Goal: Task Accomplishment & Management: Manage account settings

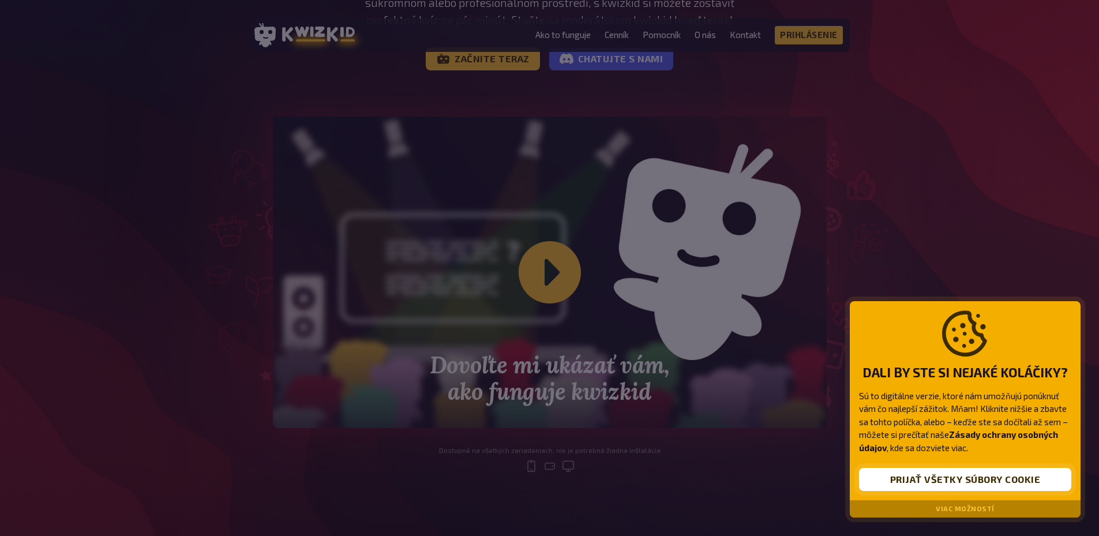
scroll to position [231, 0]
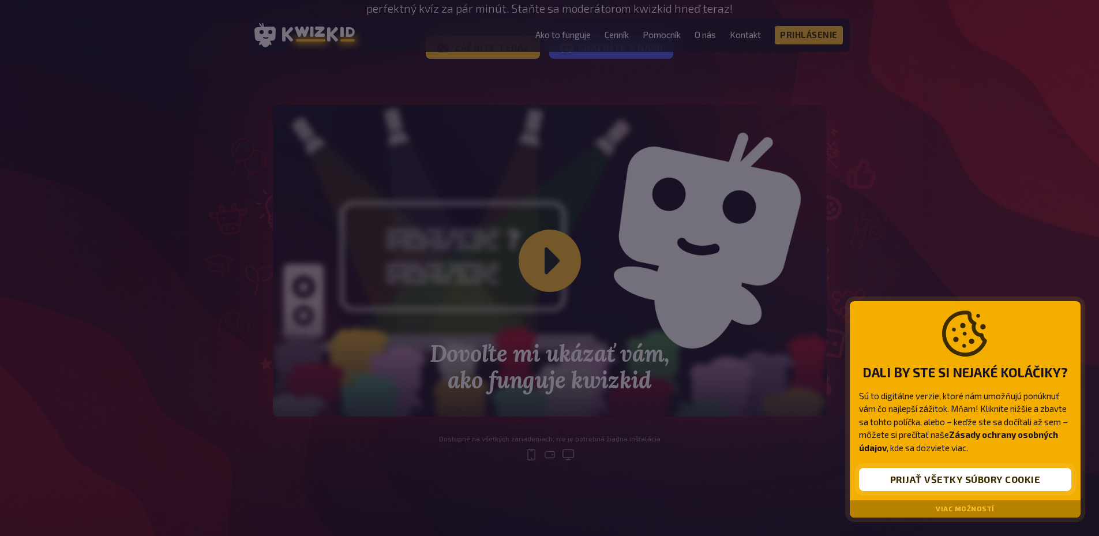
click at [971, 477] on font "Prijať všetky súbory cookie" at bounding box center [965, 479] width 151 height 11
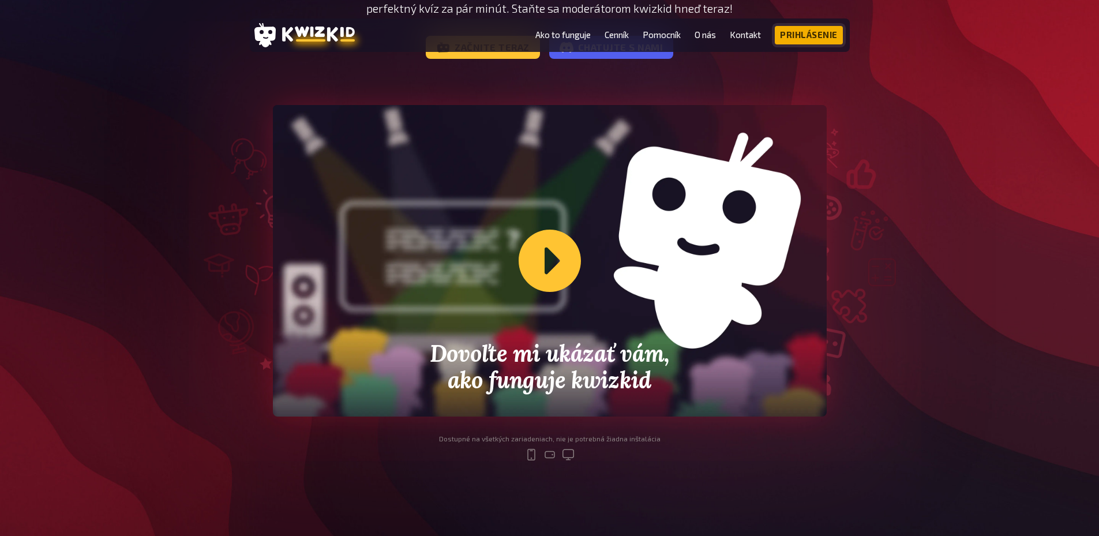
click at [813, 31] on font "Prihlásenie" at bounding box center [809, 34] width 58 height 10
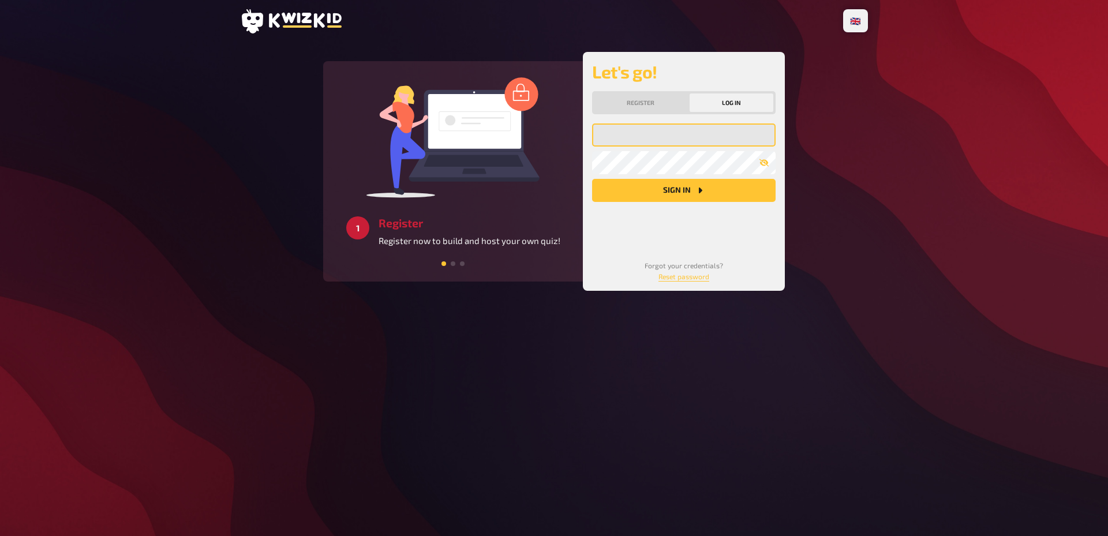
click at [682, 138] on input "email" at bounding box center [683, 134] width 183 height 23
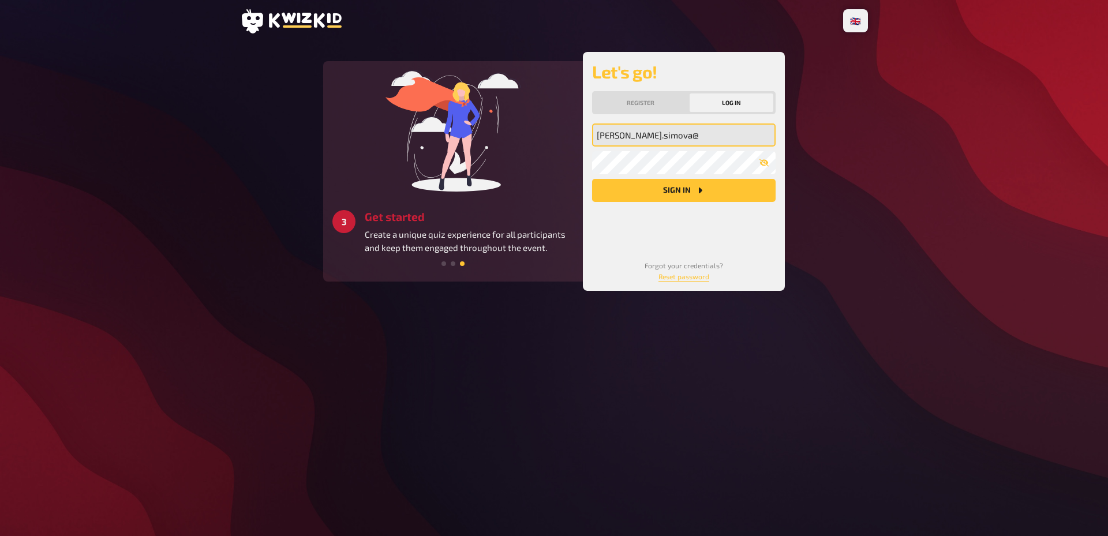
click at [645, 136] on input "[PERSON_NAME].simova@" at bounding box center [683, 134] width 183 height 23
click at [659, 136] on input "sara.simova09 ggmail@" at bounding box center [683, 134] width 183 height 23
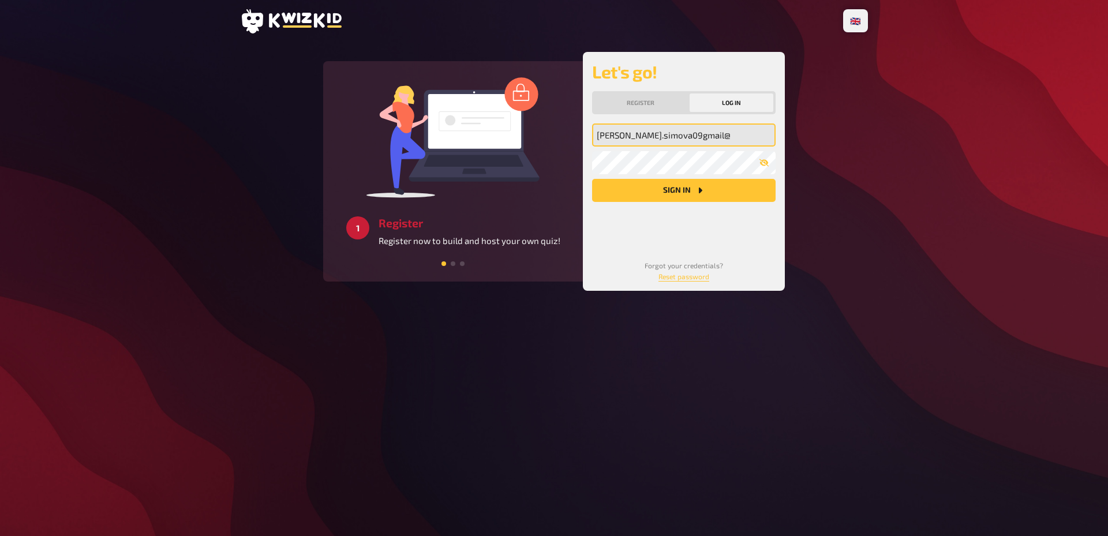
click at [690, 139] on input "sara.simova09gmail@" at bounding box center [683, 134] width 183 height 23
click at [643, 134] on input "sara.simova09gmail" at bounding box center [683, 134] width 183 height 23
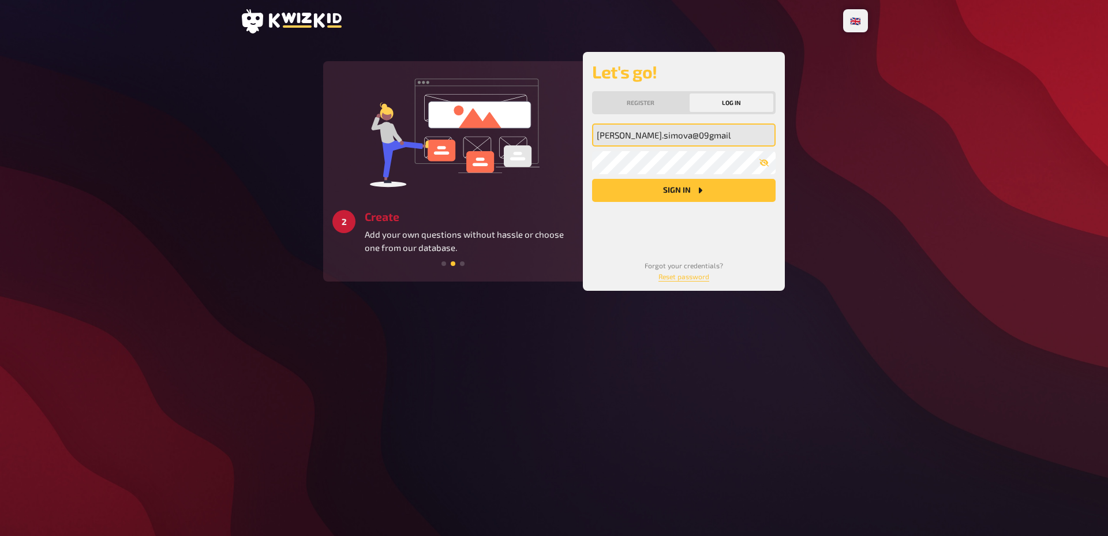
click at [650, 138] on input "sara.simova@09gmail" at bounding box center [683, 134] width 183 height 23
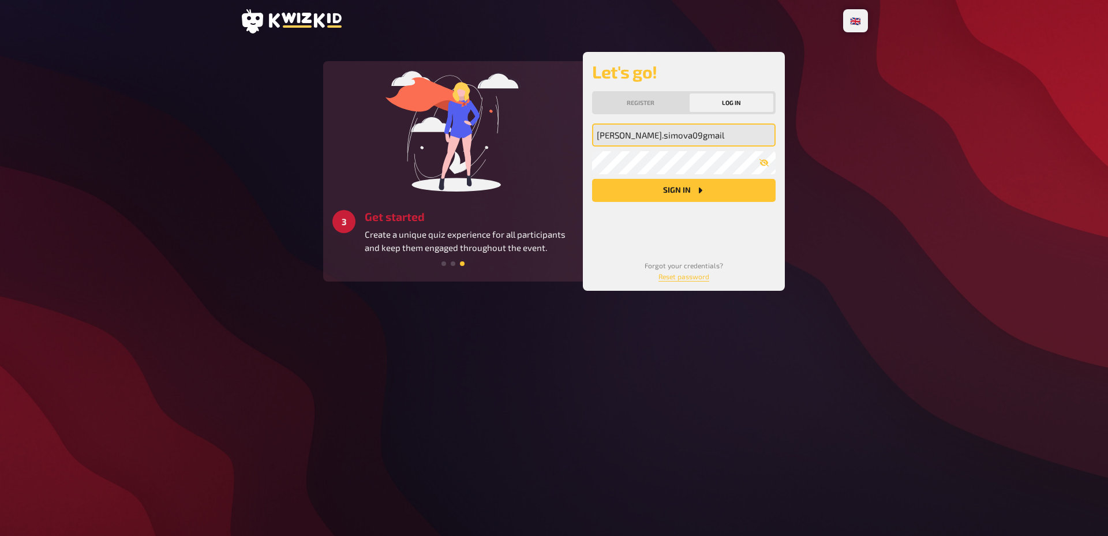
click at [657, 131] on input "sara.simova09gmail" at bounding box center [683, 134] width 183 height 23
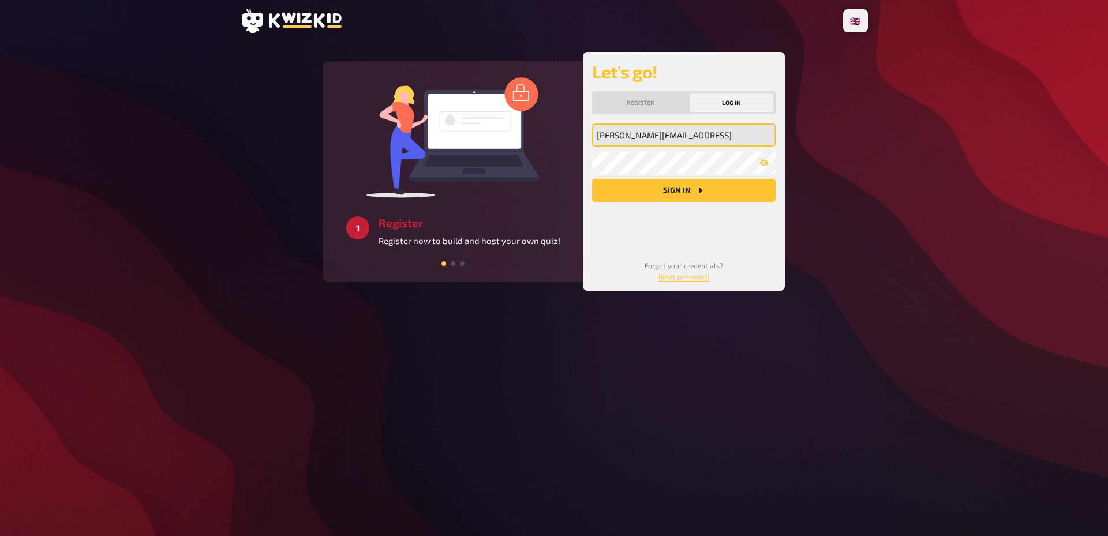
click at [712, 138] on input "sara.simova09@gmail" at bounding box center [683, 134] width 183 height 23
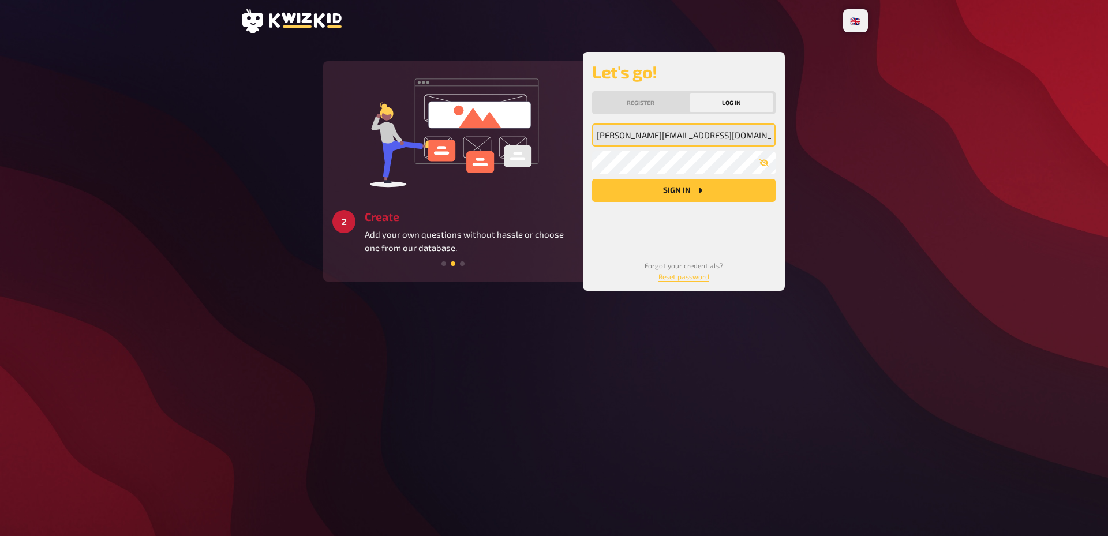
type input "sara.simova09@gmail.com"
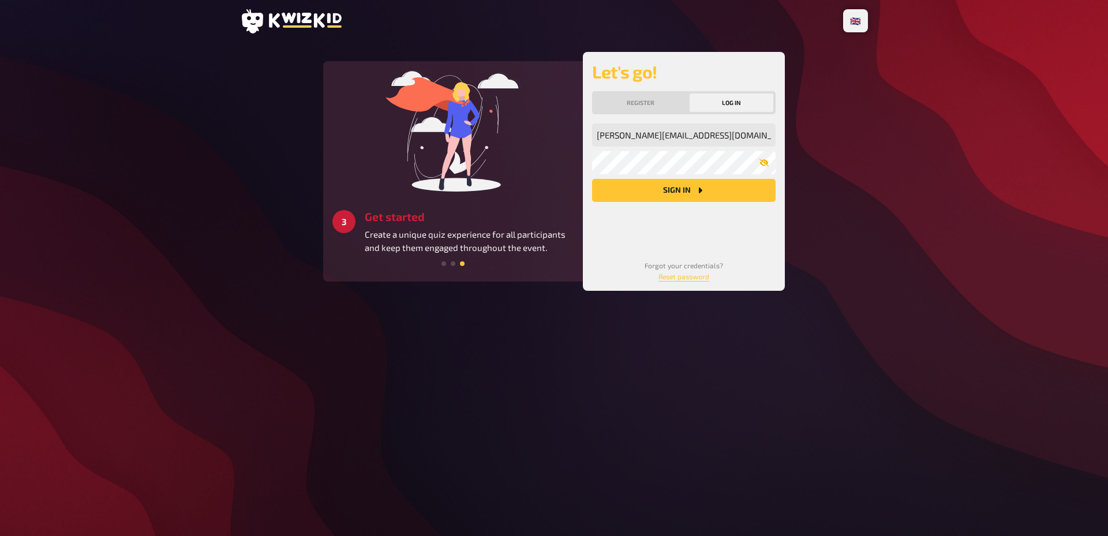
click at [770, 162] on button "button" at bounding box center [763, 162] width 23 height 9
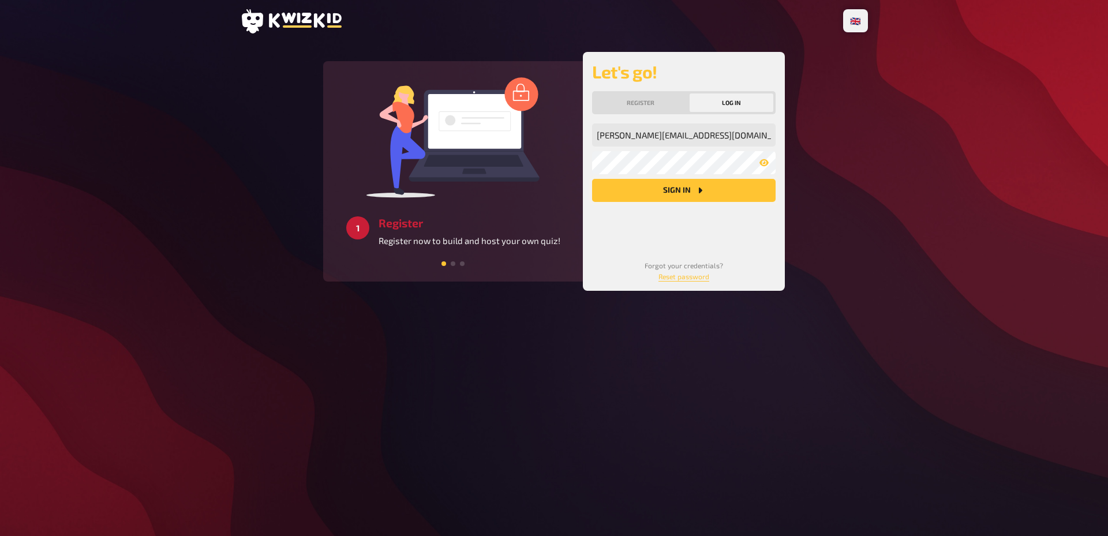
click at [679, 195] on button "Sign in" at bounding box center [683, 190] width 183 height 23
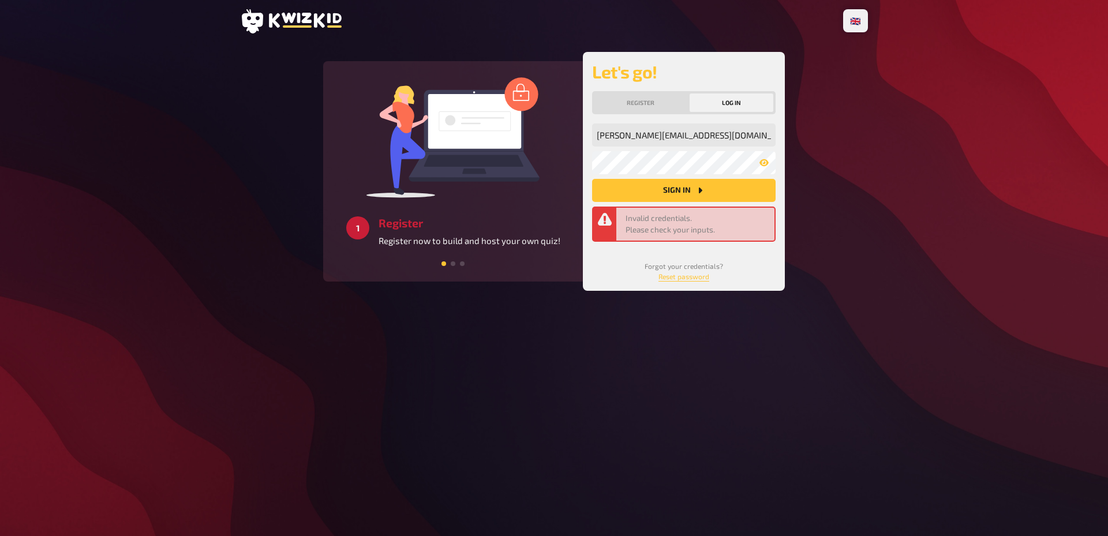
click at [698, 188] on icon "Sign in" at bounding box center [699, 190] width 9 height 9
click at [695, 183] on button "Sign in" at bounding box center [683, 190] width 183 height 23
click at [696, 183] on button "Sign in" at bounding box center [683, 190] width 183 height 23
